Goal: Transaction & Acquisition: Purchase product/service

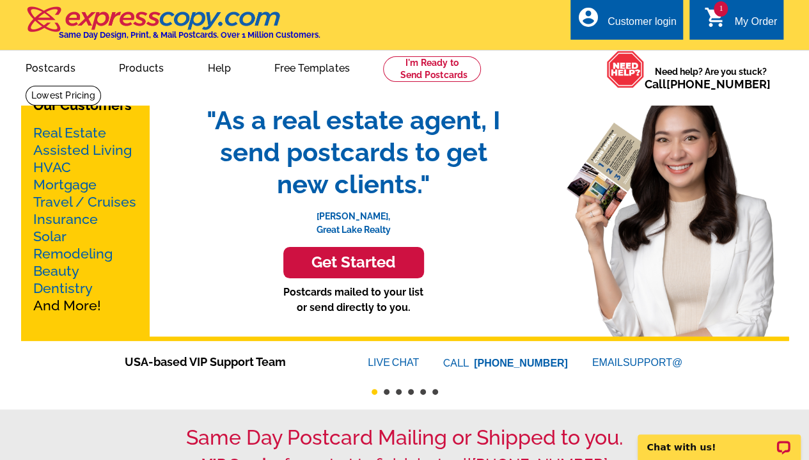
click at [711, 20] on icon "shopping_cart" at bounding box center [714, 17] width 23 height 23
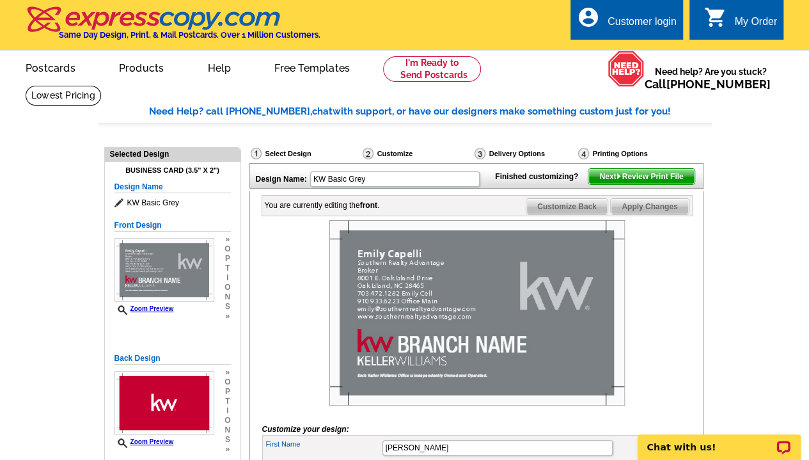
click at [753, 20] on div "My Order" at bounding box center [755, 25] width 43 height 18
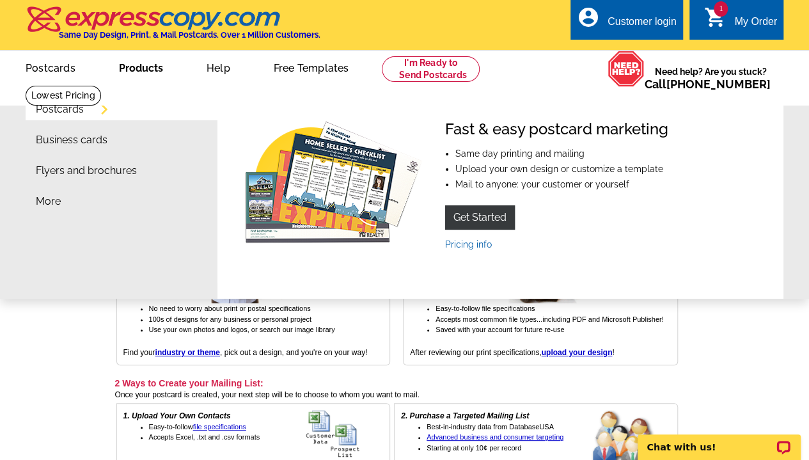
click at [72, 145] on link "Business cards" at bounding box center [72, 140] width 72 height 10
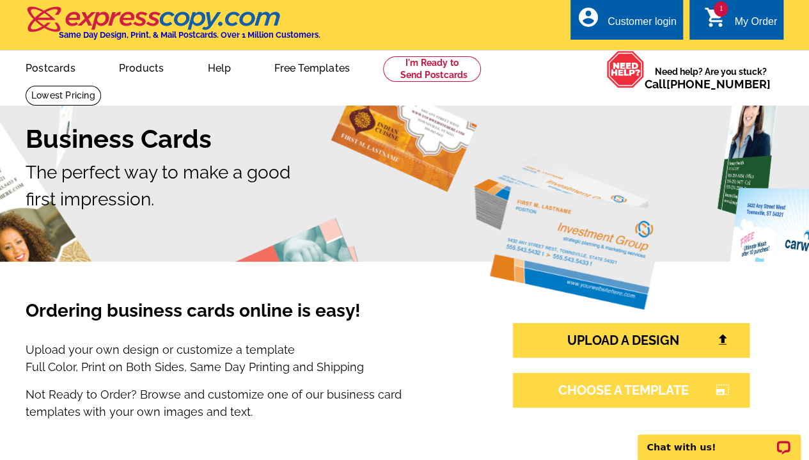
click at [636, 394] on link "CHOOSE A TEMPLATE photo_size_select_large" at bounding box center [631, 390] width 237 height 35
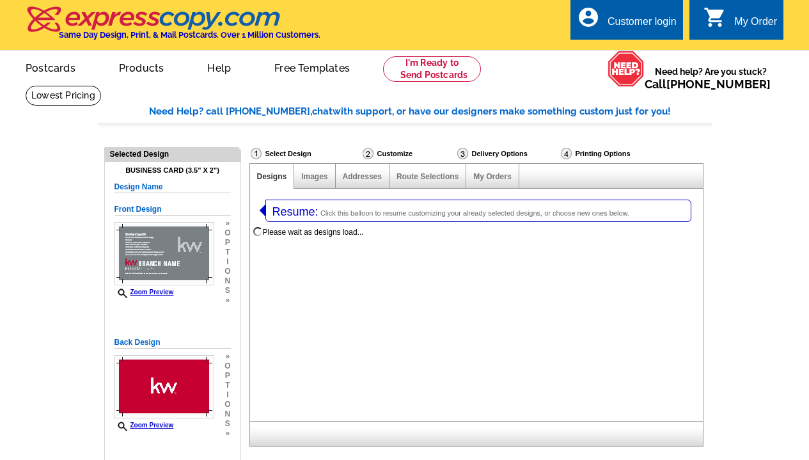
select select "3"
select select "5"
select select "973"
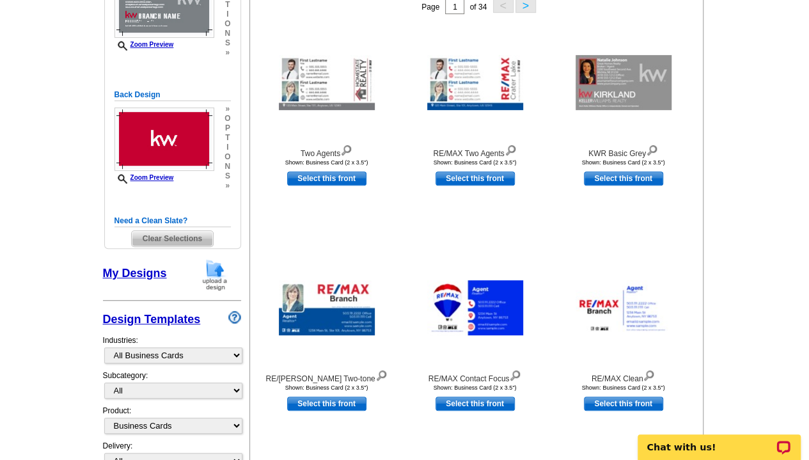
scroll to position [248, 0]
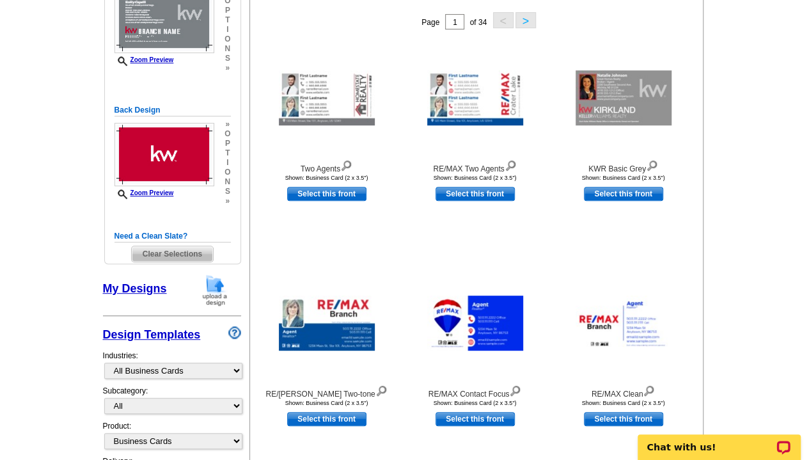
click at [528, 20] on button ">" at bounding box center [525, 20] width 20 height 16
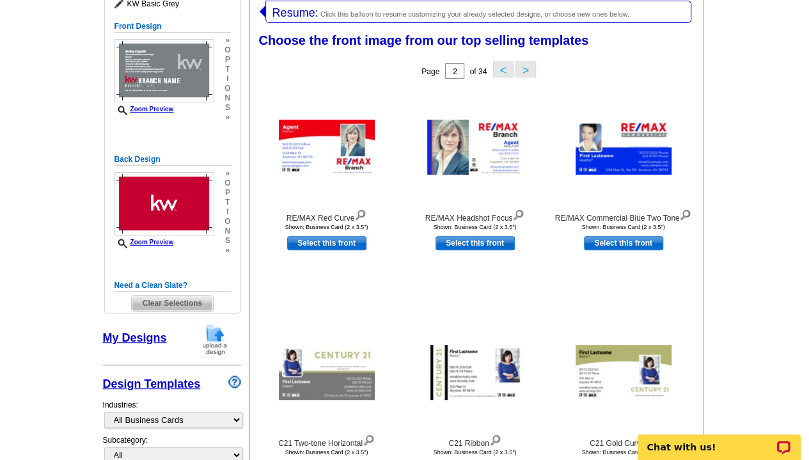
scroll to position [197, 0]
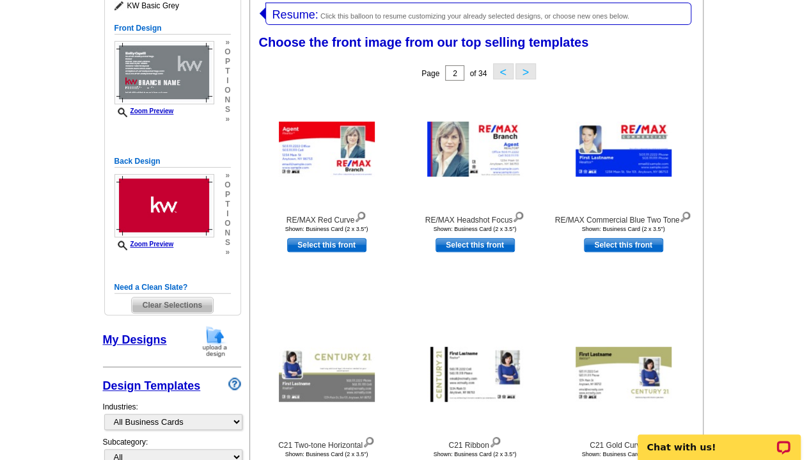
click at [527, 74] on button ">" at bounding box center [525, 71] width 20 height 16
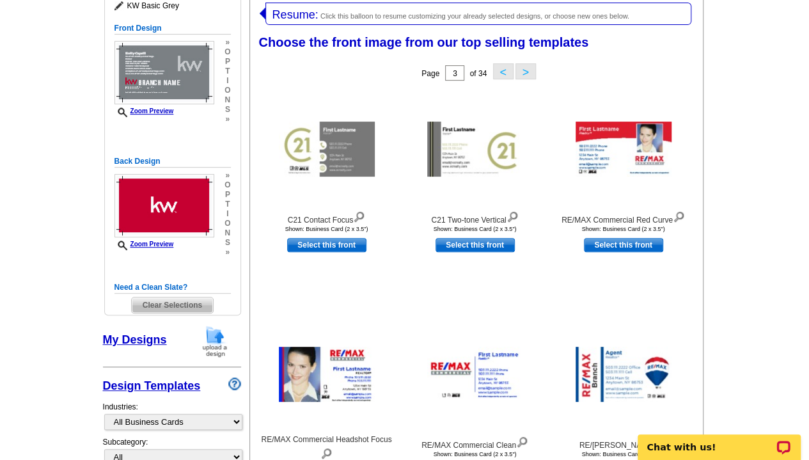
click at [527, 74] on button ">" at bounding box center [525, 71] width 20 height 16
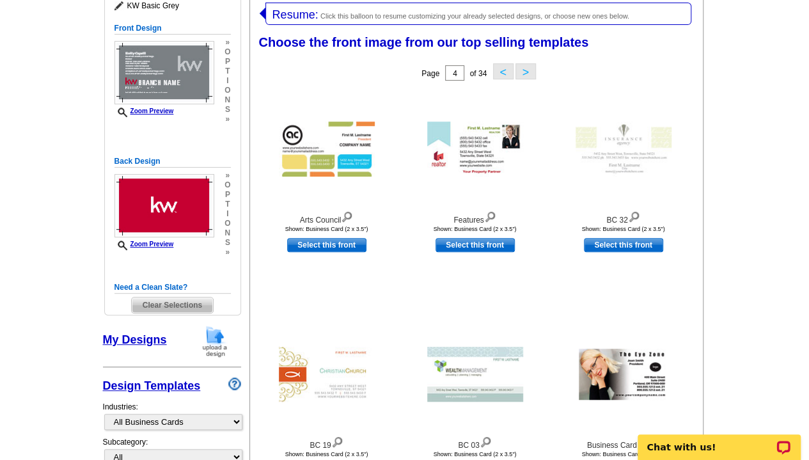
scroll to position [0, 0]
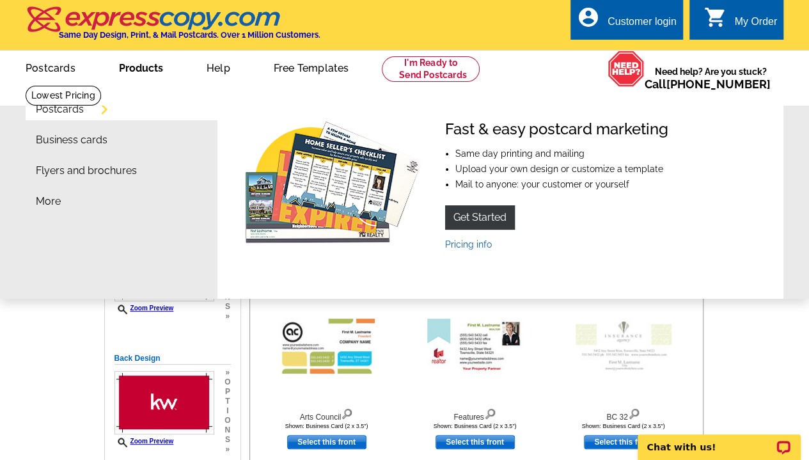
click at [59, 142] on link "Business cards" at bounding box center [72, 140] width 72 height 10
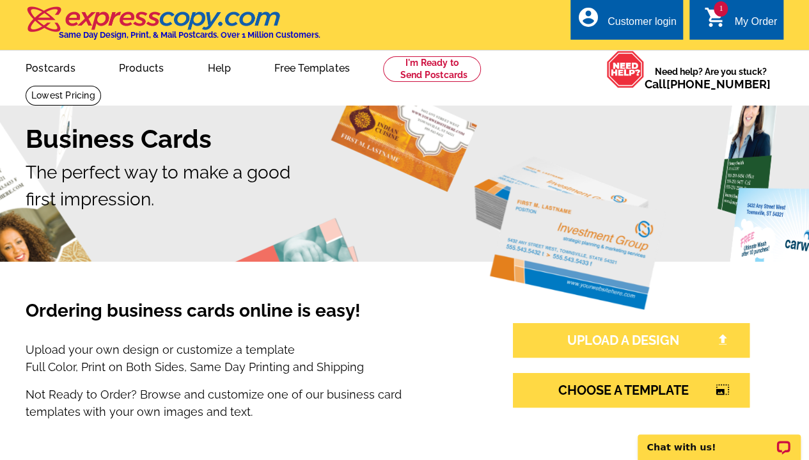
click at [624, 341] on link "UPLOAD A DESIGN" at bounding box center [631, 340] width 237 height 35
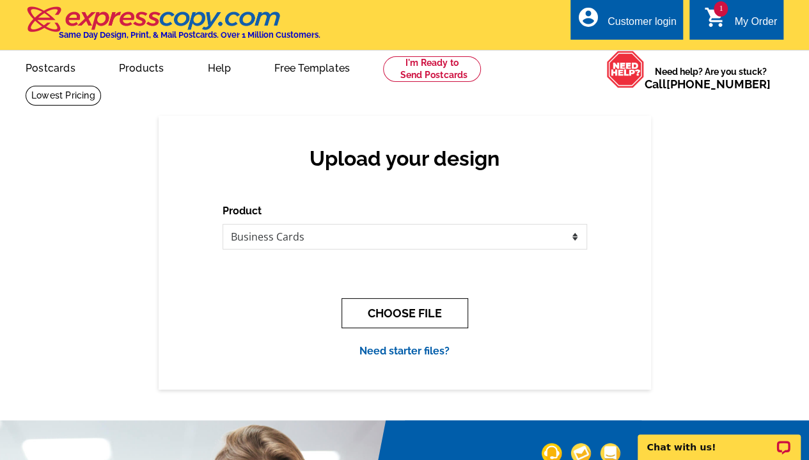
click at [408, 319] on button "CHOOSE FILE" at bounding box center [404, 313] width 127 height 30
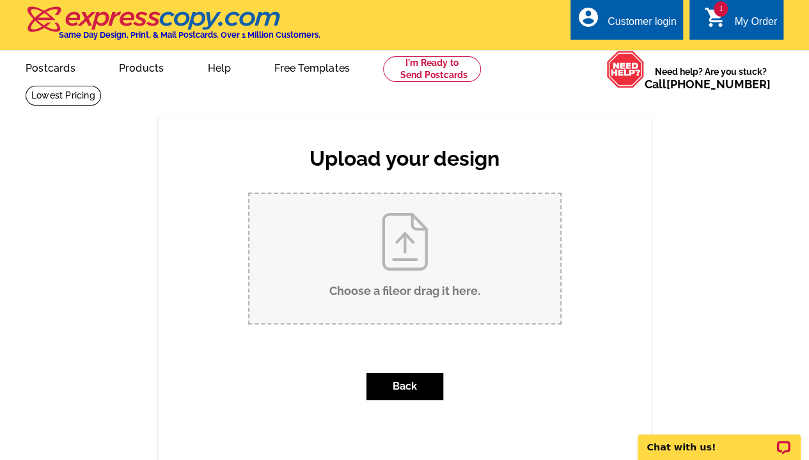
click at [399, 258] on input "Choose a file or drag it here ." at bounding box center [404, 258] width 311 height 129
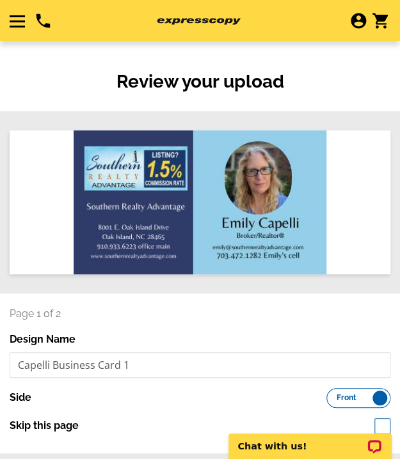
click at [247, 212] on div "search" at bounding box center [200, 202] width 380 height 144
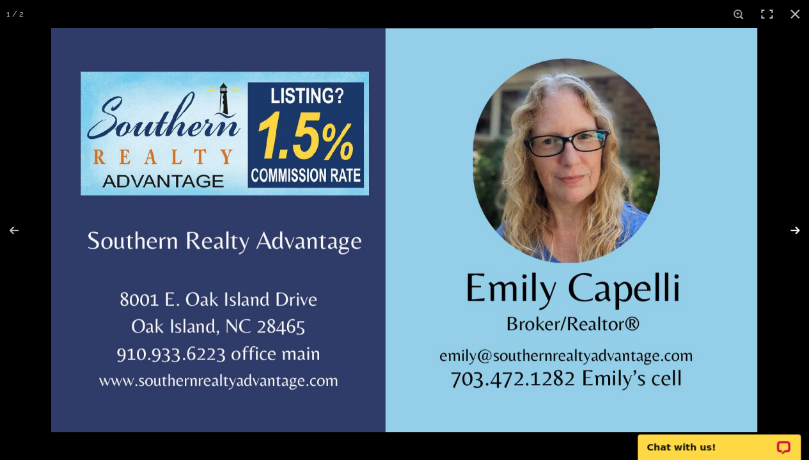
click at [399, 240] on button at bounding box center [786, 230] width 45 height 64
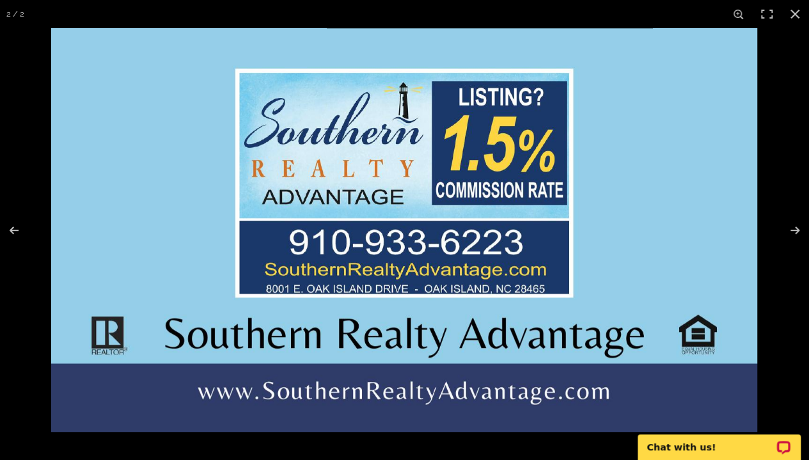
scroll to position [402, 0]
click at [15, 233] on button at bounding box center [22, 230] width 45 height 64
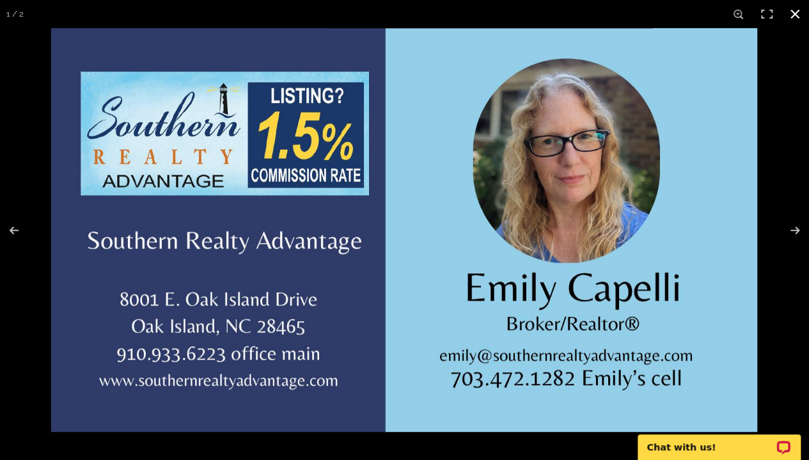
click at [399, 15] on button at bounding box center [795, 14] width 28 height 28
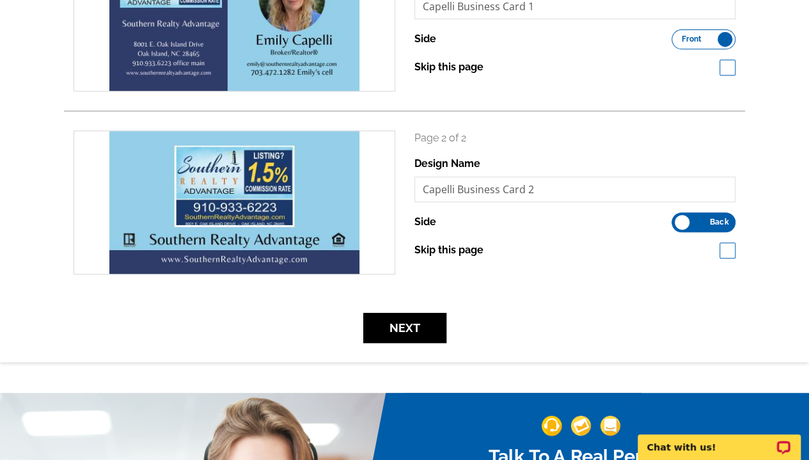
scroll to position [308, 0]
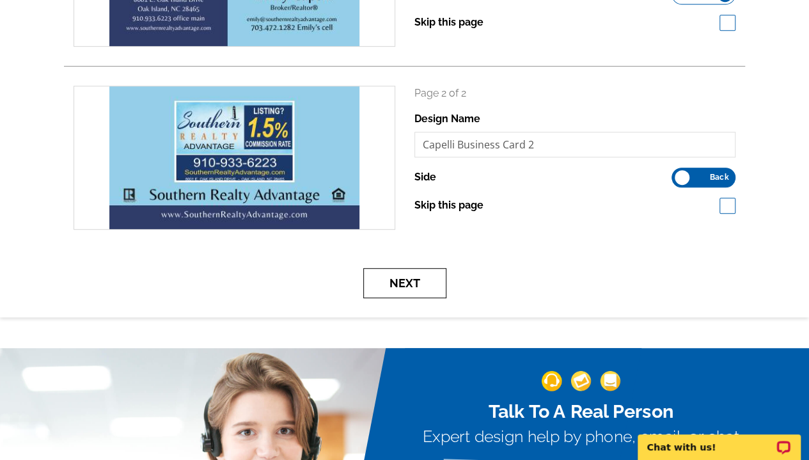
click at [371, 279] on button "Next" at bounding box center [404, 283] width 83 height 30
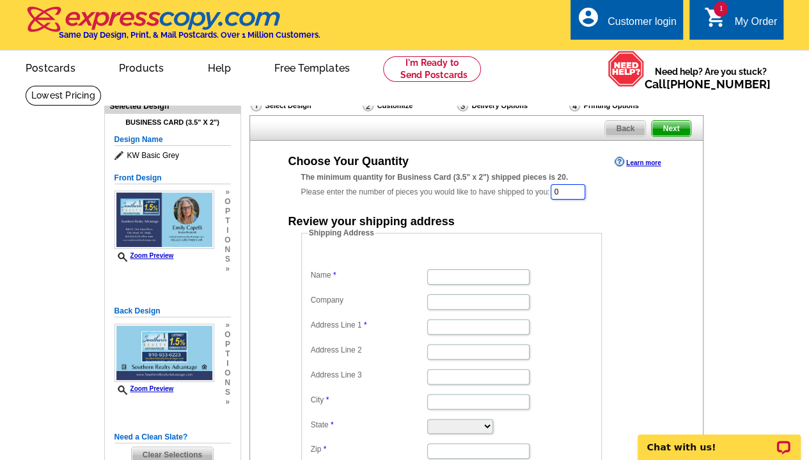
click at [575, 198] on input "0" at bounding box center [568, 191] width 35 height 15
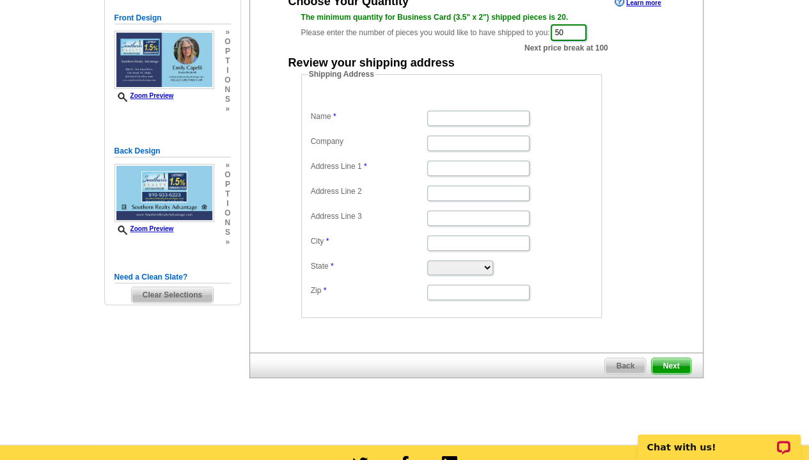
scroll to position [161, 0]
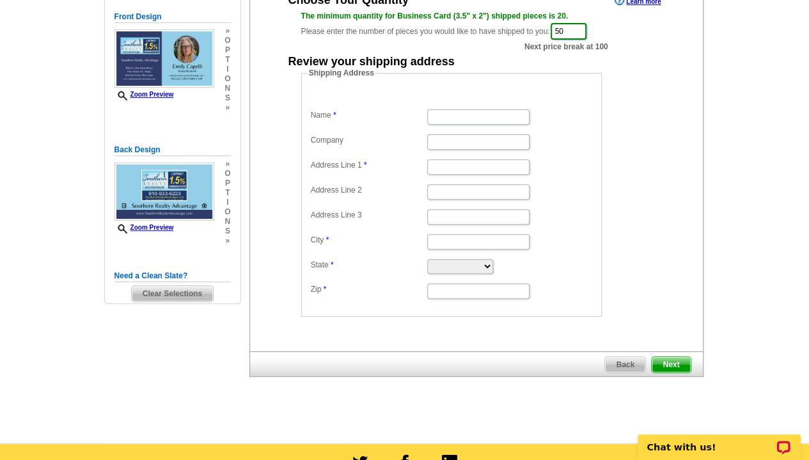
type input "50"
click at [675, 360] on span "Next" at bounding box center [671, 364] width 38 height 15
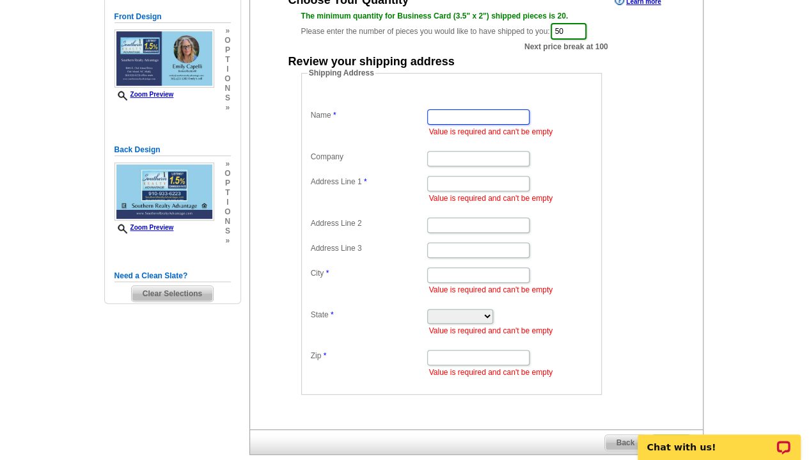
click at [473, 114] on input "Name" at bounding box center [478, 116] width 102 height 15
type input "Emily Capellli"
type input "Southern Realty Advantage"
type input "8001 E. Oak Island Drive"
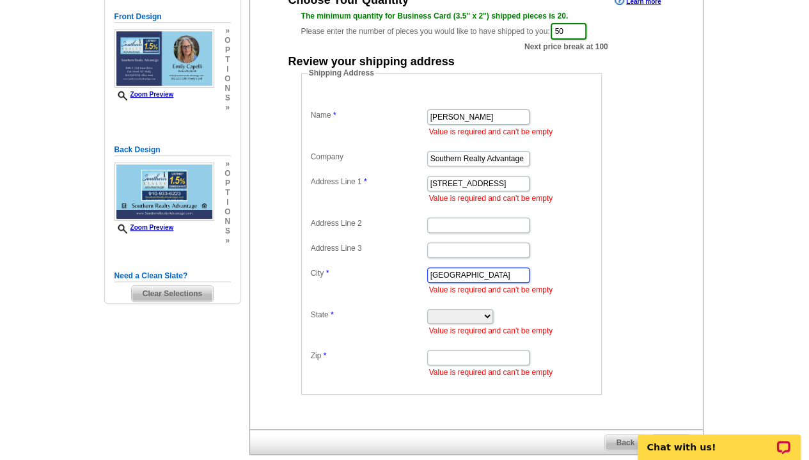
type input "Oak Island"
select select "NC"
type input "28465"
click at [670, 431] on div "Chat with us!" at bounding box center [719, 443] width 180 height 34
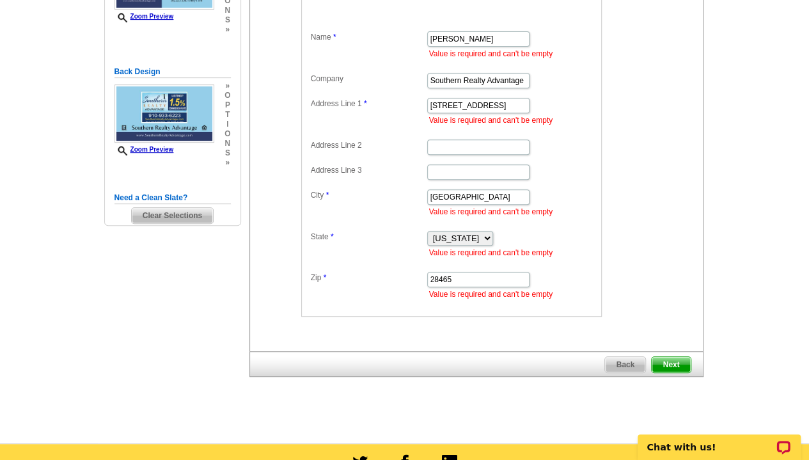
scroll to position [246, 0]
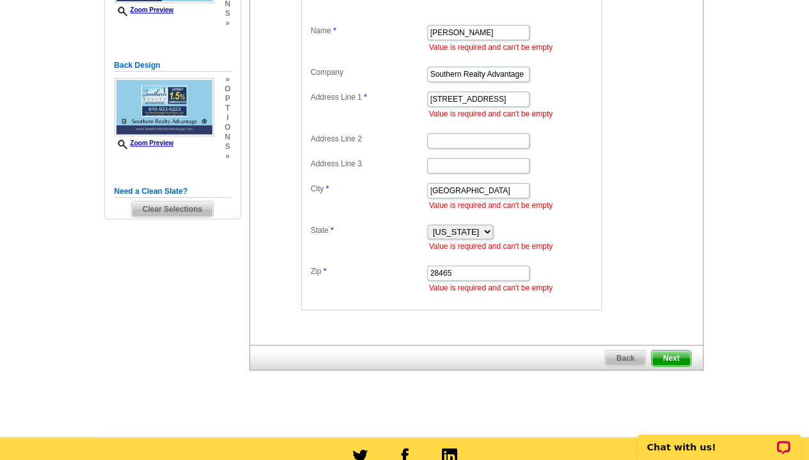
click at [671, 352] on span "Next" at bounding box center [671, 357] width 38 height 15
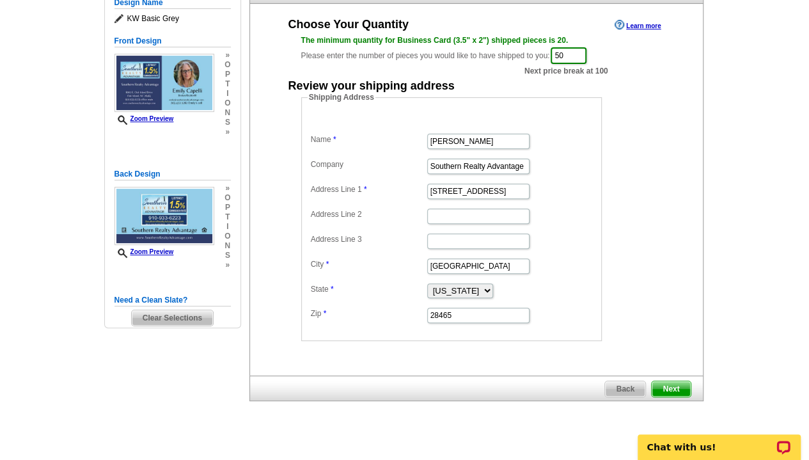
scroll to position [143, 0]
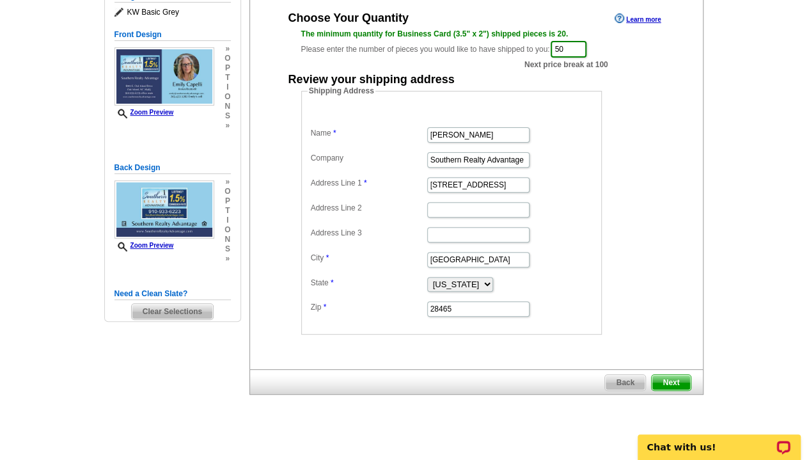
click at [665, 378] on span "Next" at bounding box center [671, 382] width 38 height 15
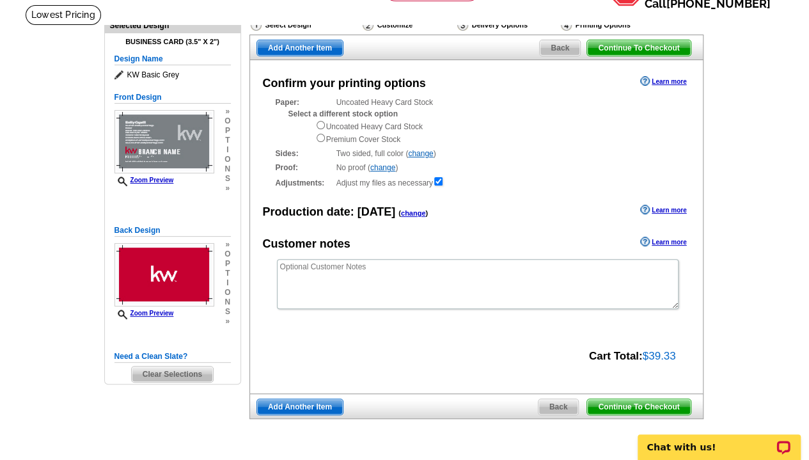
scroll to position [79, 0]
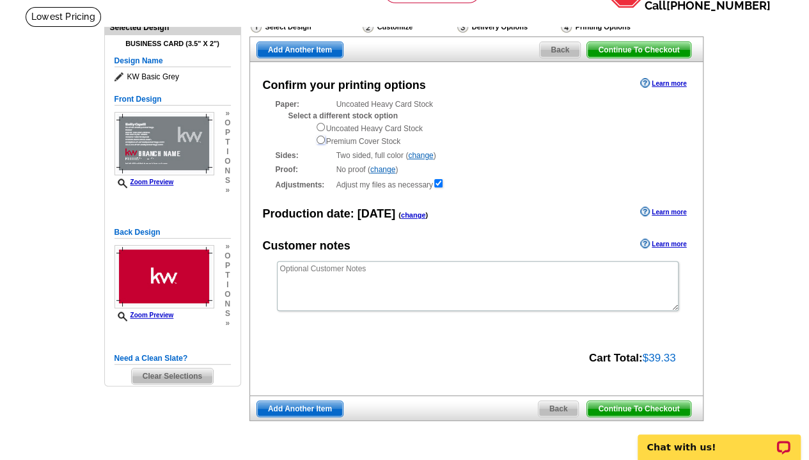
click at [322, 141] on input "radio" at bounding box center [321, 140] width 8 height 8
radio input "true"
click at [321, 126] on input "radio" at bounding box center [321, 127] width 8 height 8
radio input "true"
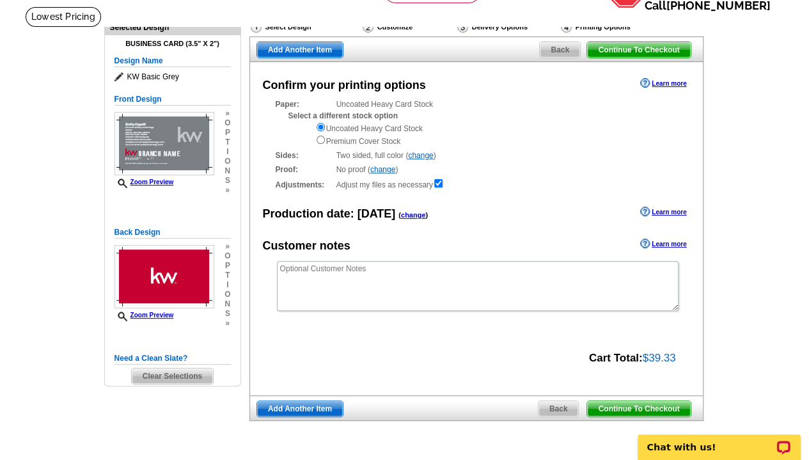
click at [668, 83] on link "Learn more" at bounding box center [663, 83] width 46 height 10
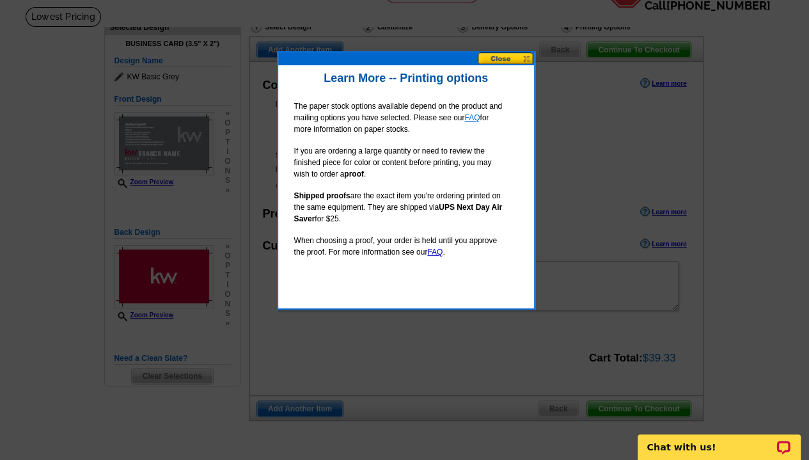
click at [473, 118] on link "FAQ" at bounding box center [471, 117] width 15 height 9
click at [522, 57] on button at bounding box center [506, 58] width 56 height 12
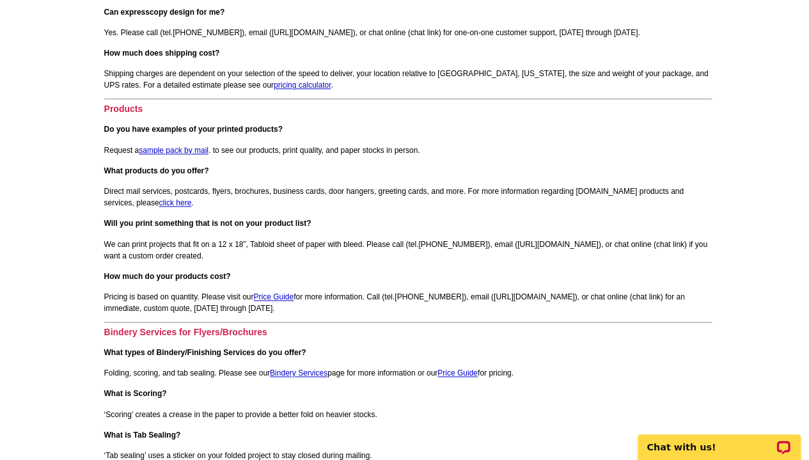
scroll to position [708, 0]
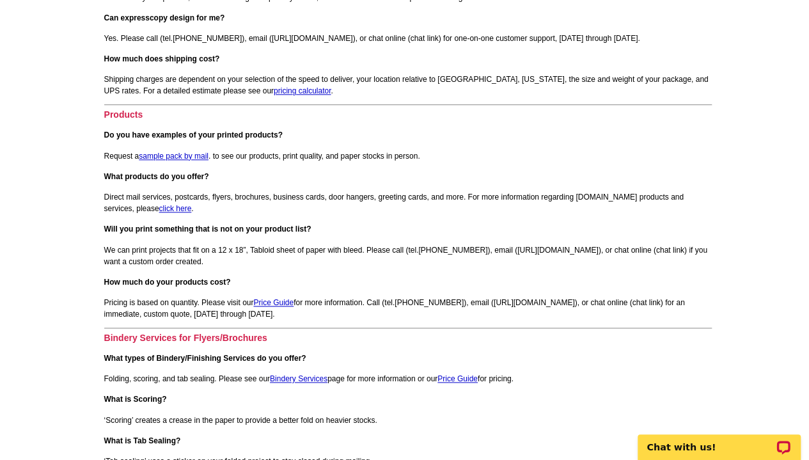
click at [179, 157] on link "sample pack by mail" at bounding box center [174, 156] width 70 height 9
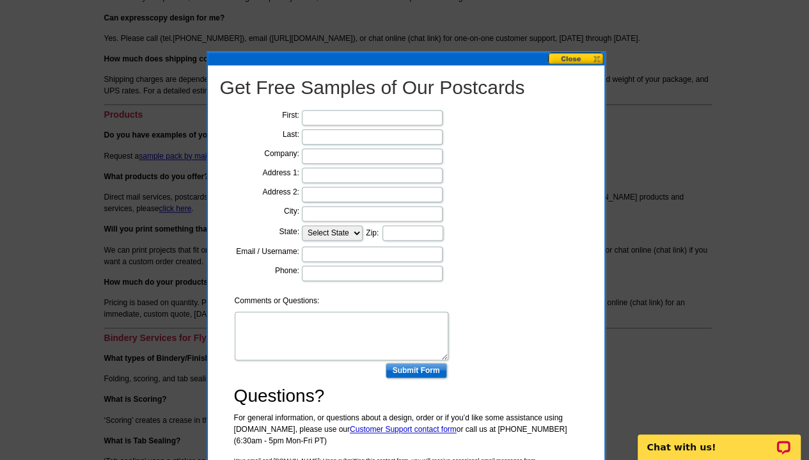
click at [361, 117] on input "text" at bounding box center [372, 117] width 141 height 15
type input "Emily"
type input "Capelli"
type input "L"
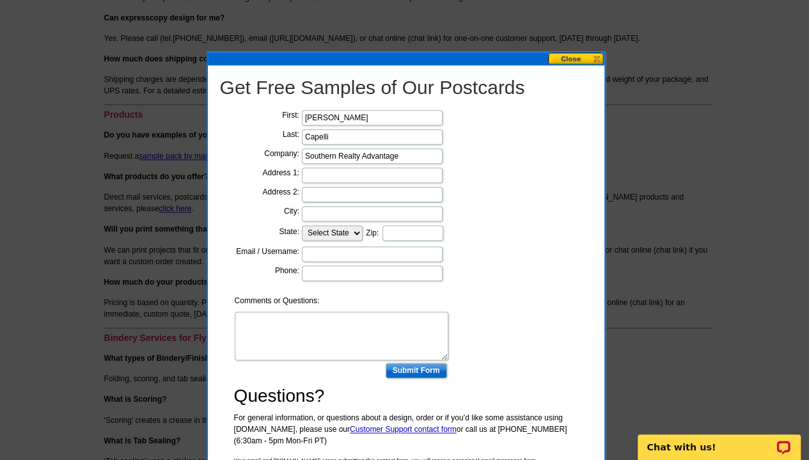
type input "Southern Realty Advantage"
type input "8001 E. Oak Island Drive"
type input "Oak Island"
select select "NC"
type input "28465"
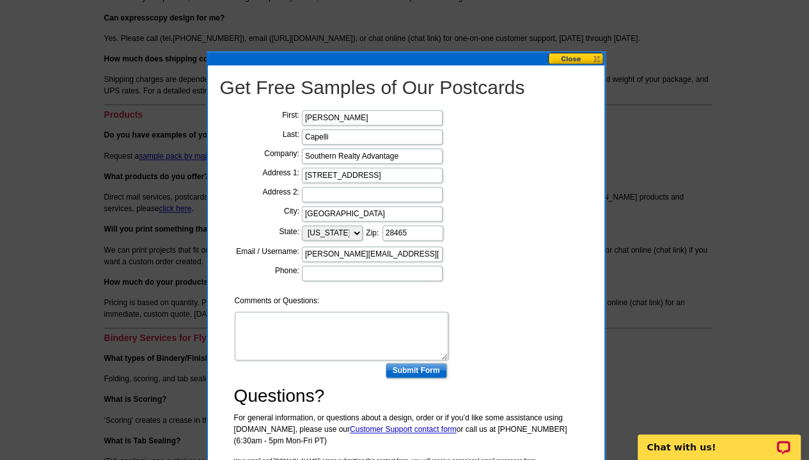
type input "emily@southernrealtyadvantage.com"
type input "7034721282"
click at [526, 306] on form "First: Emily Last: Capelli Company: Southern Realty Advantage Address 1: 8001 E…" at bounding box center [406, 244] width 344 height 272
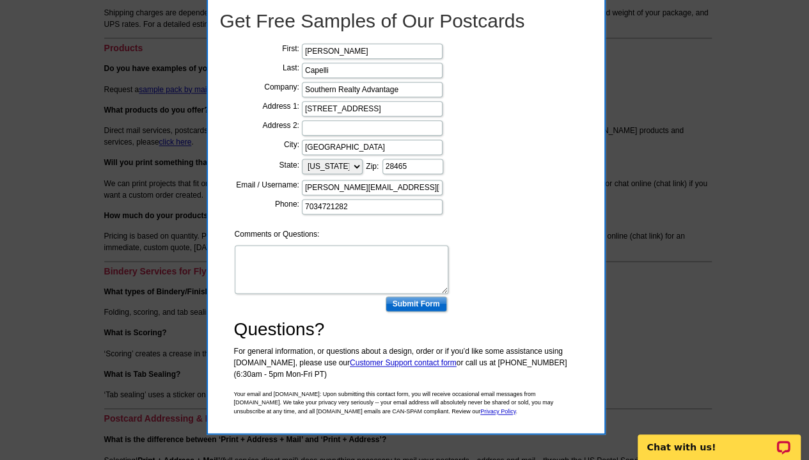
click at [433, 297] on input "Submit Form" at bounding box center [416, 303] width 61 height 15
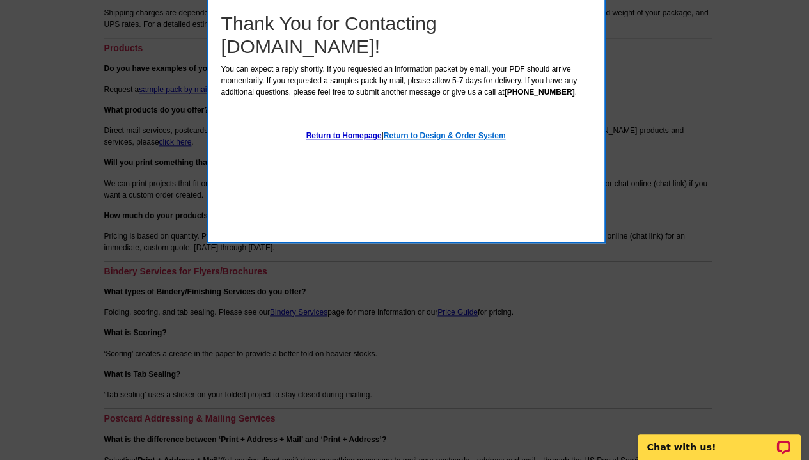
click at [415, 134] on link "Return to Design & Order System" at bounding box center [445, 135] width 122 height 9
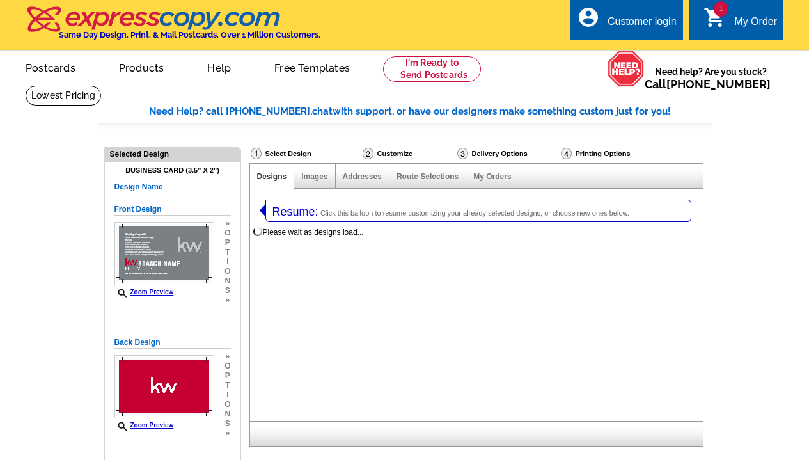
select select "3"
select select "5"
select select "785"
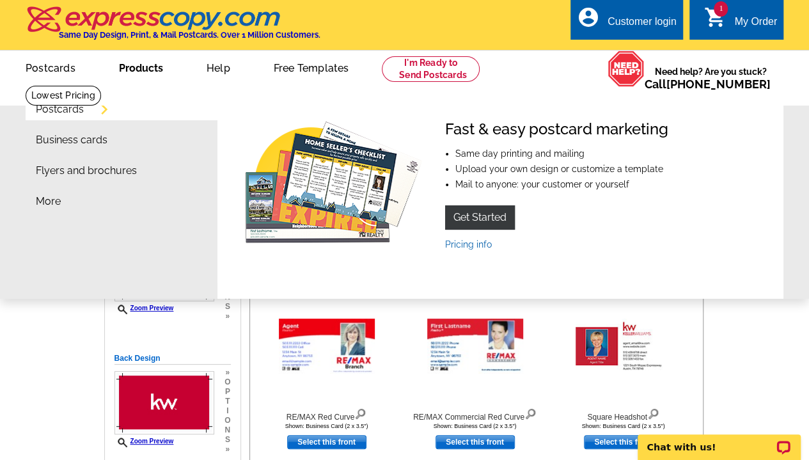
click at [65, 145] on link "Business cards" at bounding box center [72, 140] width 72 height 10
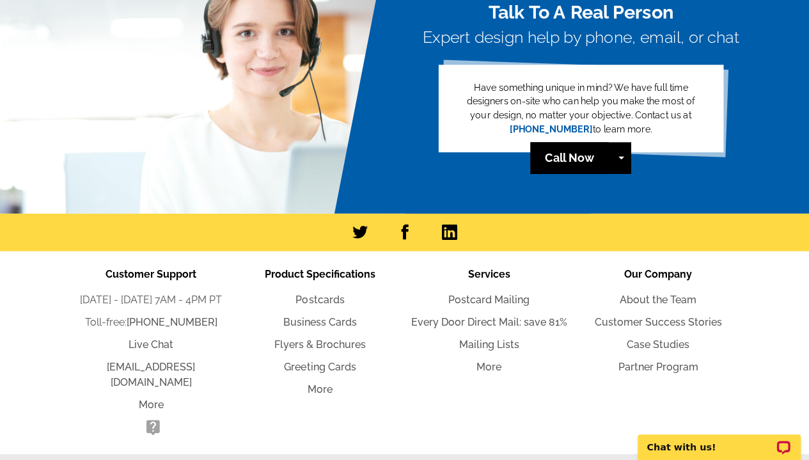
scroll to position [1740, 0]
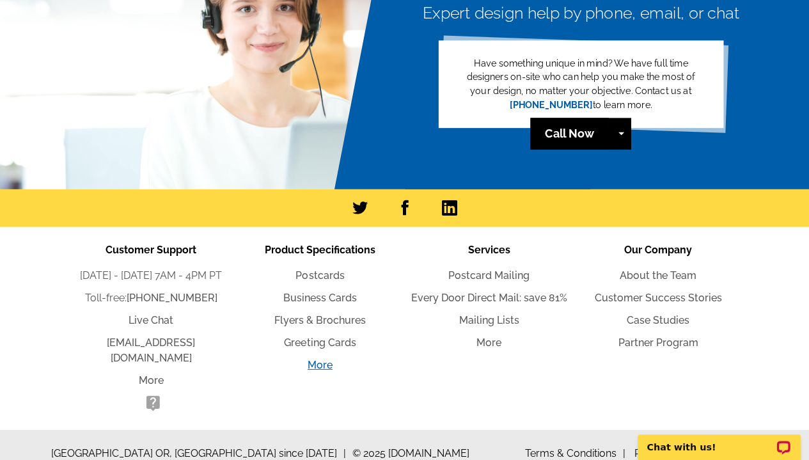
click at [320, 364] on link "More" at bounding box center [320, 365] width 25 height 12
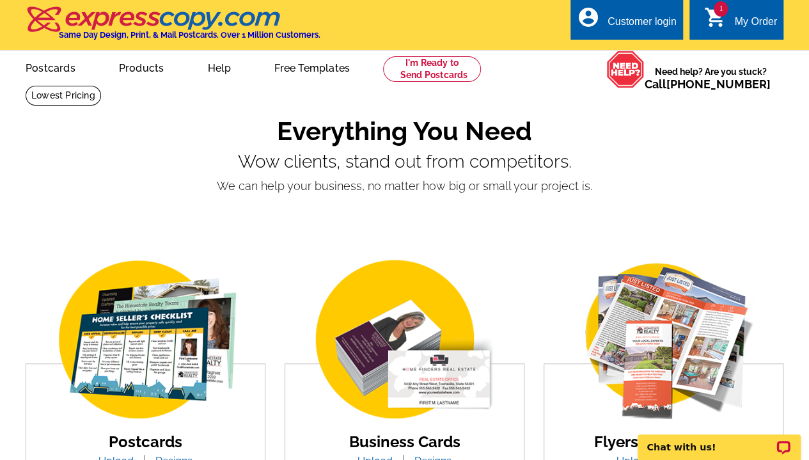
click at [654, 19] on div "Customer login" at bounding box center [641, 25] width 69 height 18
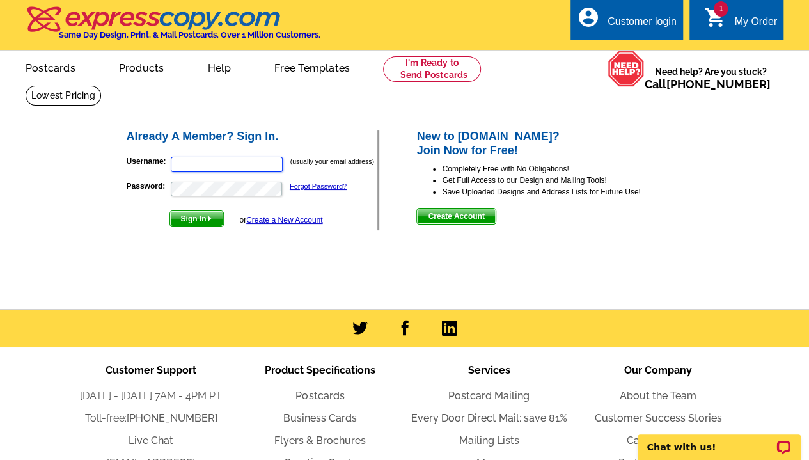
type input "[PERSON_NAME][EMAIL_ADDRESS][DOMAIN_NAME]"
click at [207, 221] on img "submit" at bounding box center [210, 218] width 6 height 6
